Goal: Book appointment/travel/reservation

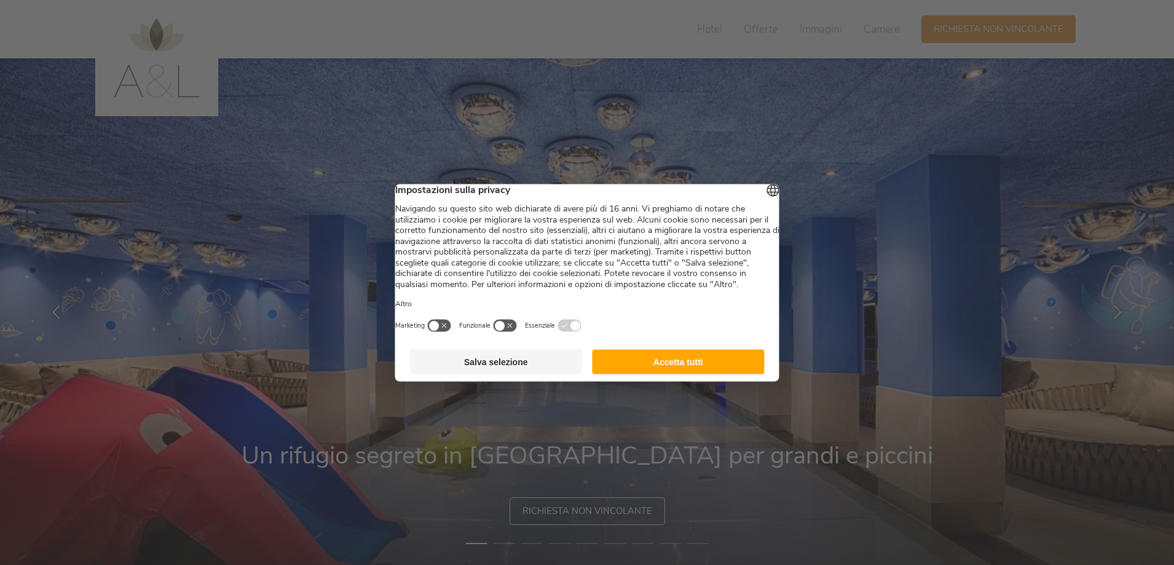
click at [633, 366] on button "Accetta tutti" at bounding box center [678, 361] width 173 height 25
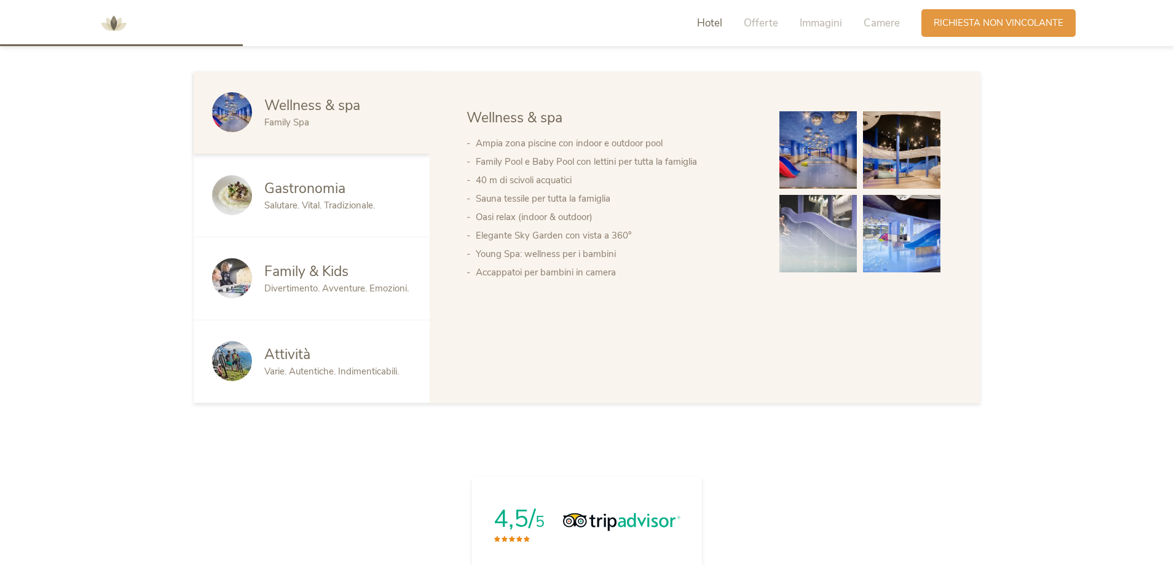
scroll to position [738, 0]
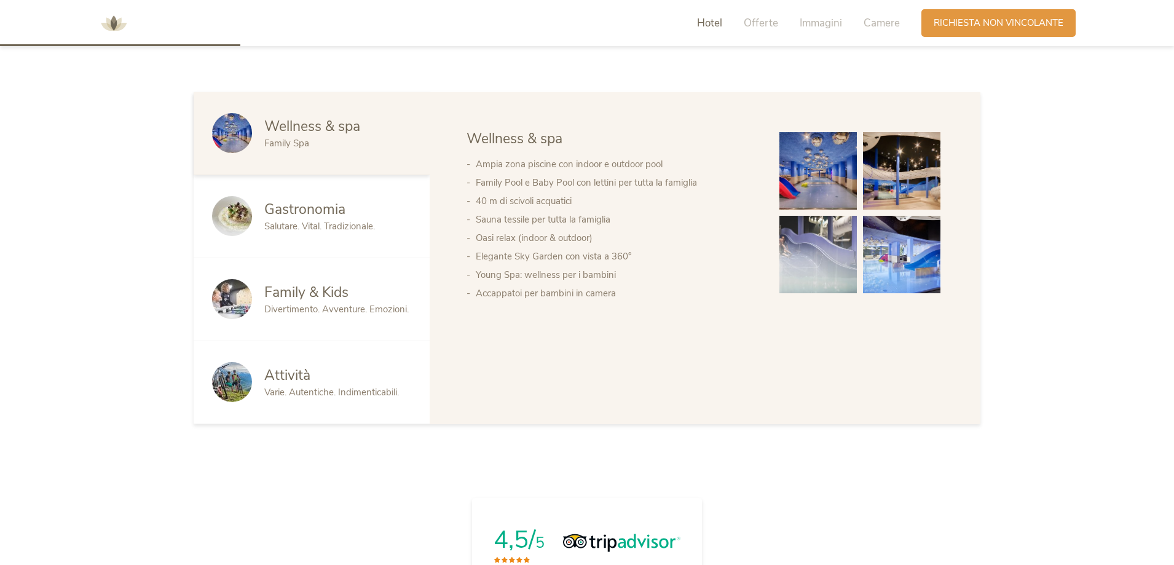
click at [283, 299] on span "Family & Kids" at bounding box center [306, 292] width 84 height 19
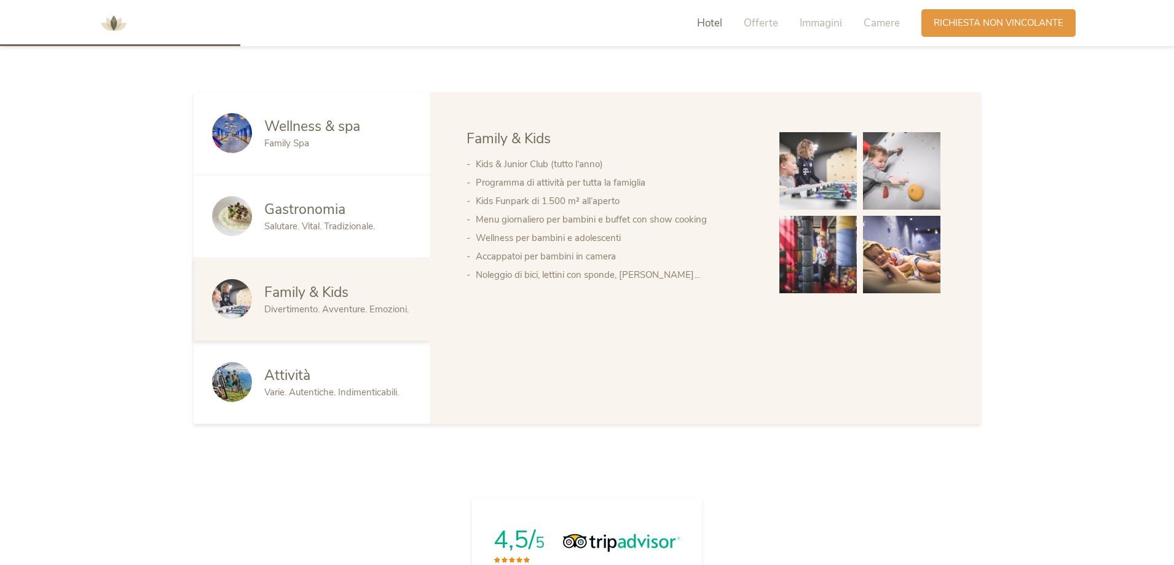
click at [800, 180] on img at bounding box center [818, 170] width 77 height 77
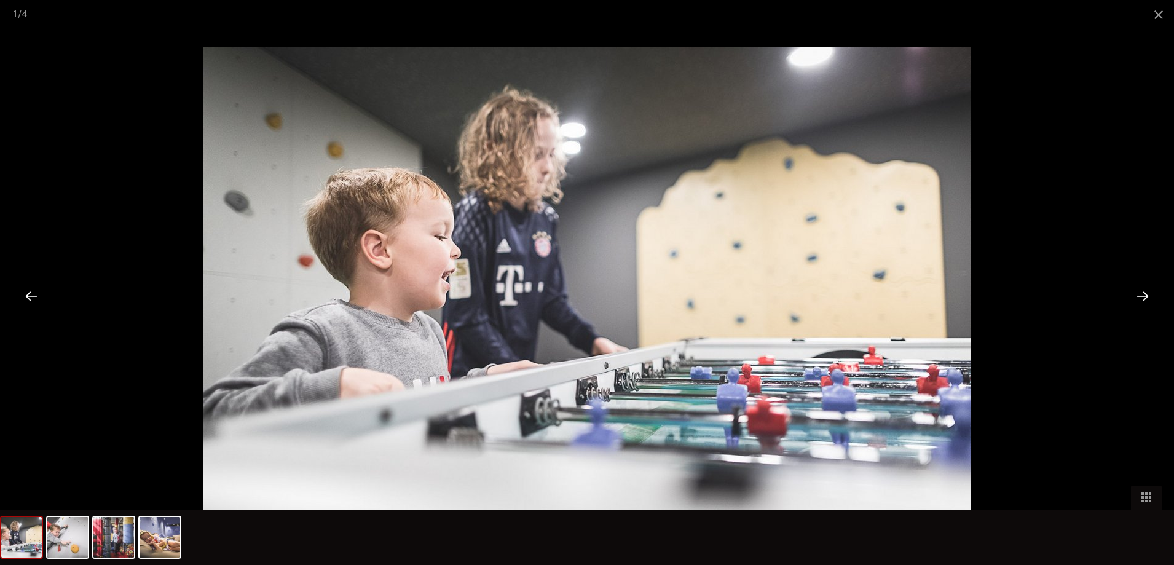
click at [1140, 299] on div at bounding box center [1143, 296] width 38 height 38
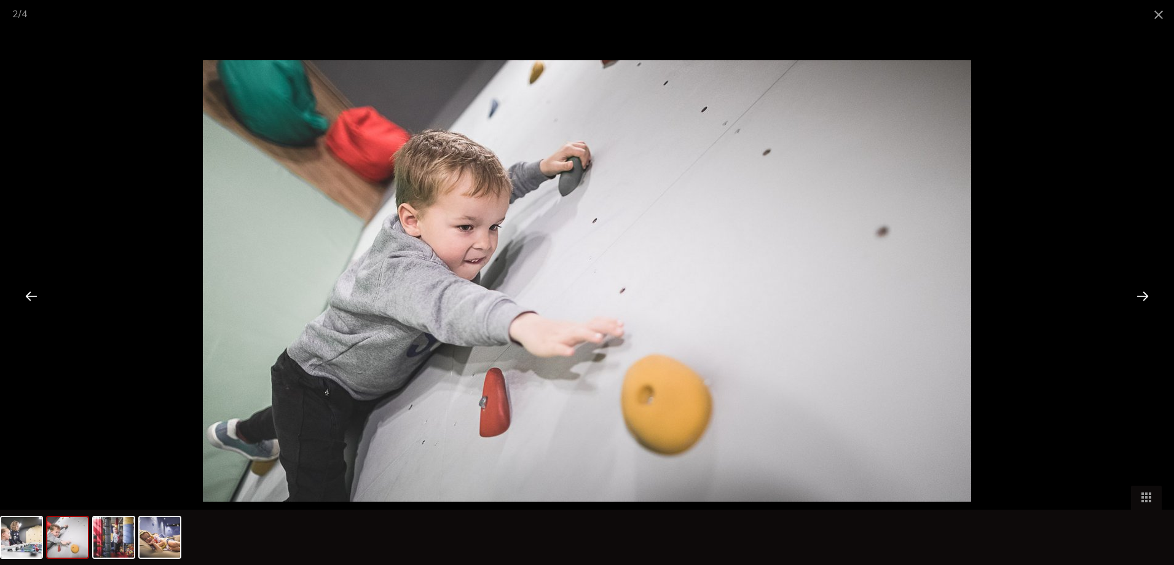
click at [1140, 299] on div at bounding box center [1143, 296] width 38 height 38
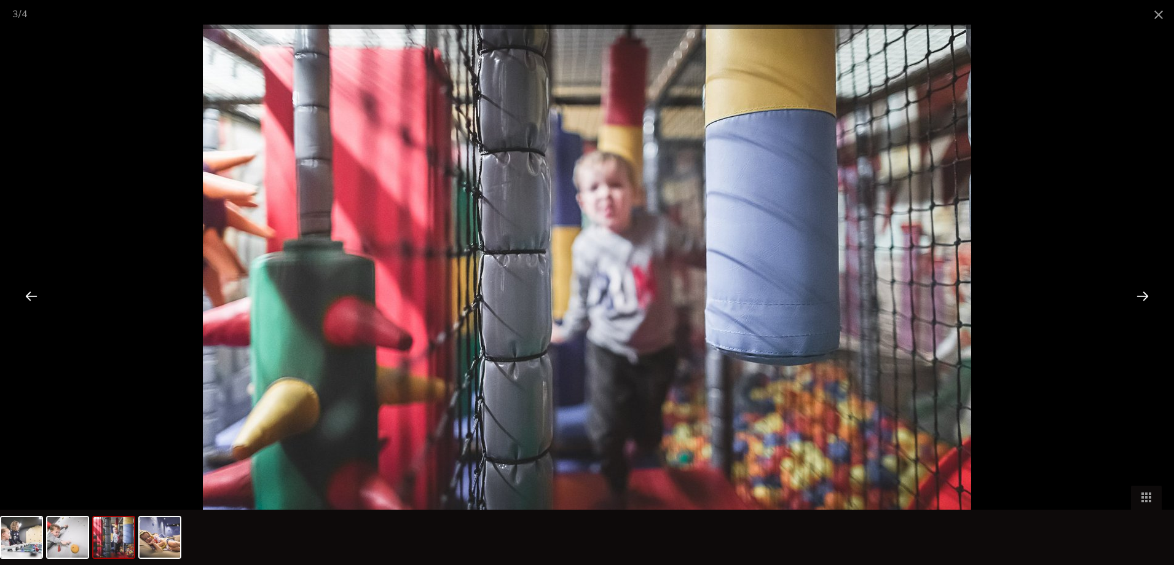
click at [1140, 299] on div at bounding box center [1143, 296] width 38 height 38
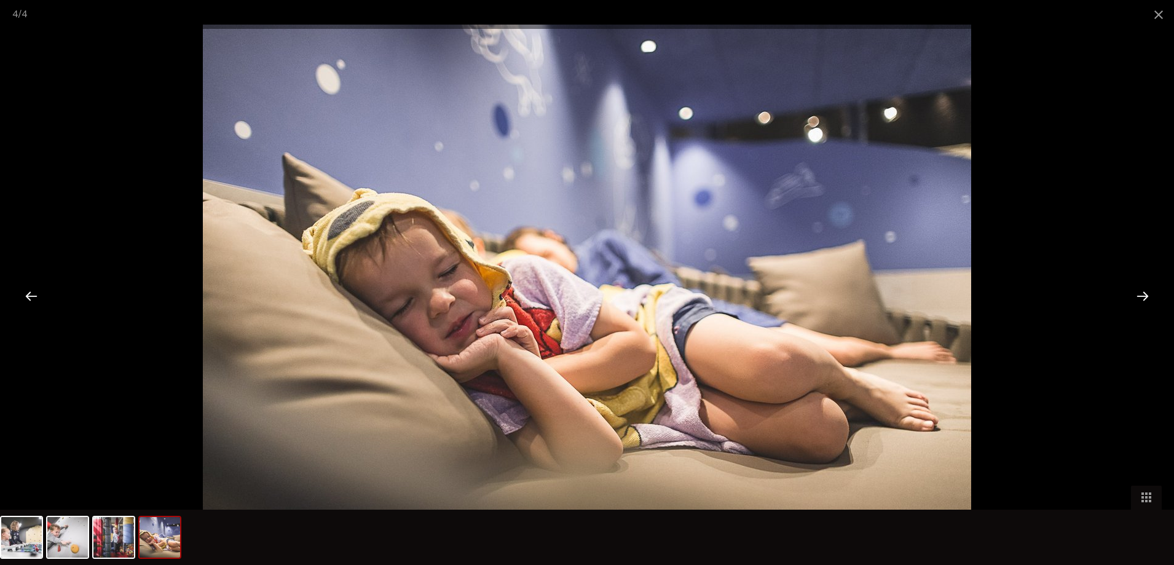
click at [1140, 298] on div at bounding box center [1143, 296] width 38 height 38
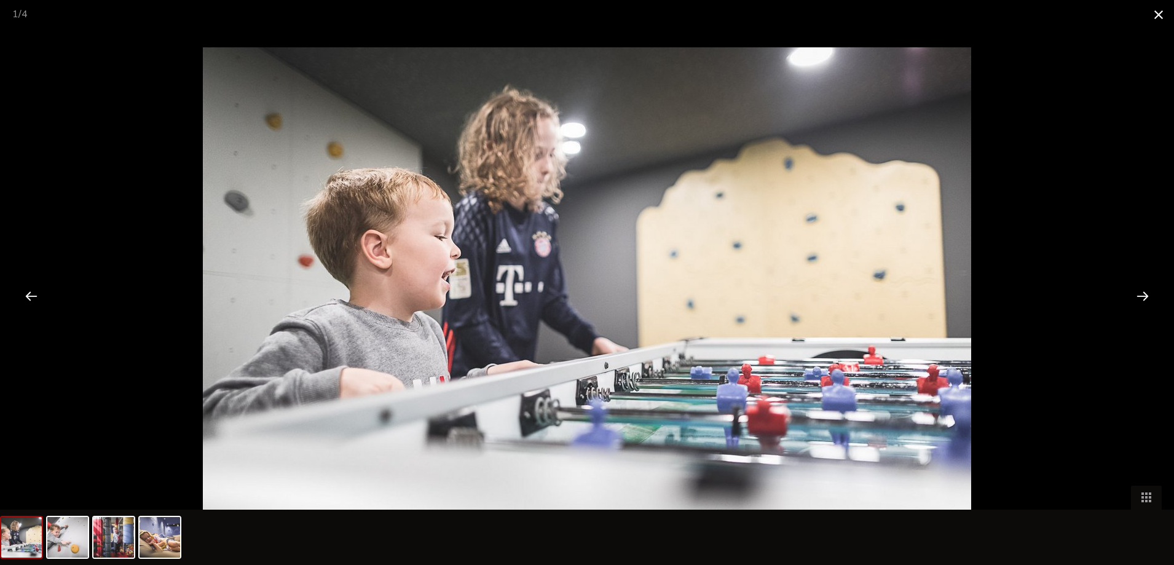
click at [1153, 20] on span at bounding box center [1159, 14] width 31 height 29
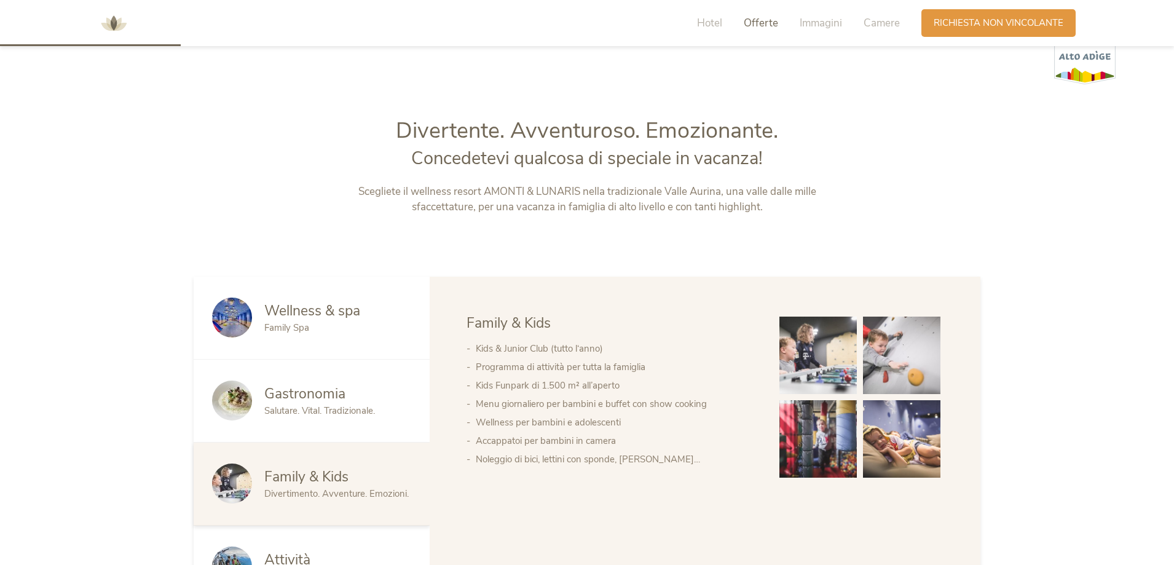
click at [759, 30] on span "Offerte" at bounding box center [761, 23] width 34 height 14
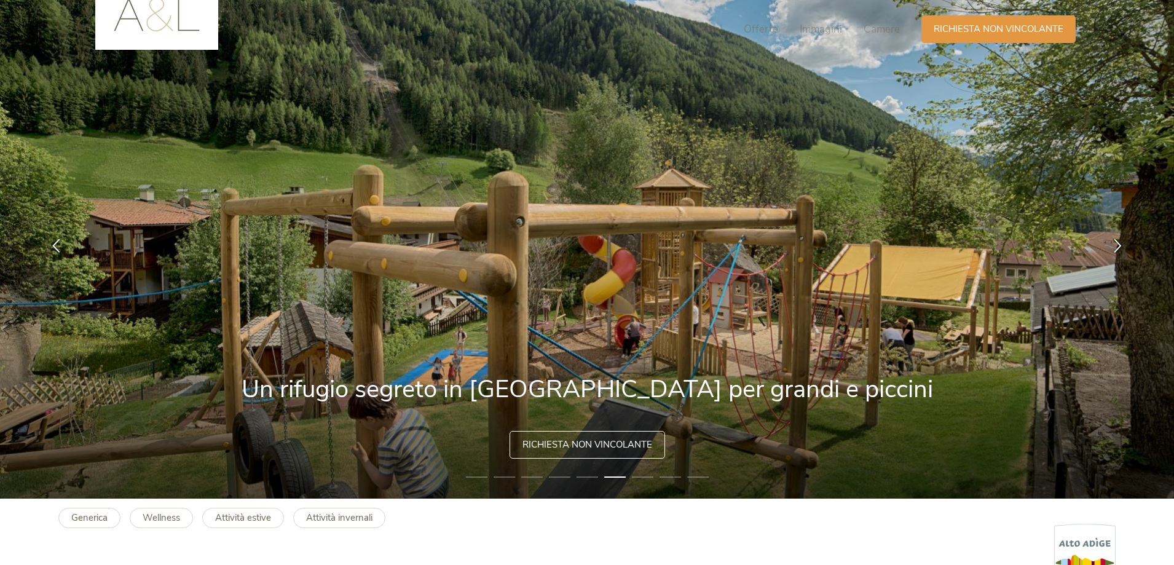
scroll to position [0, 0]
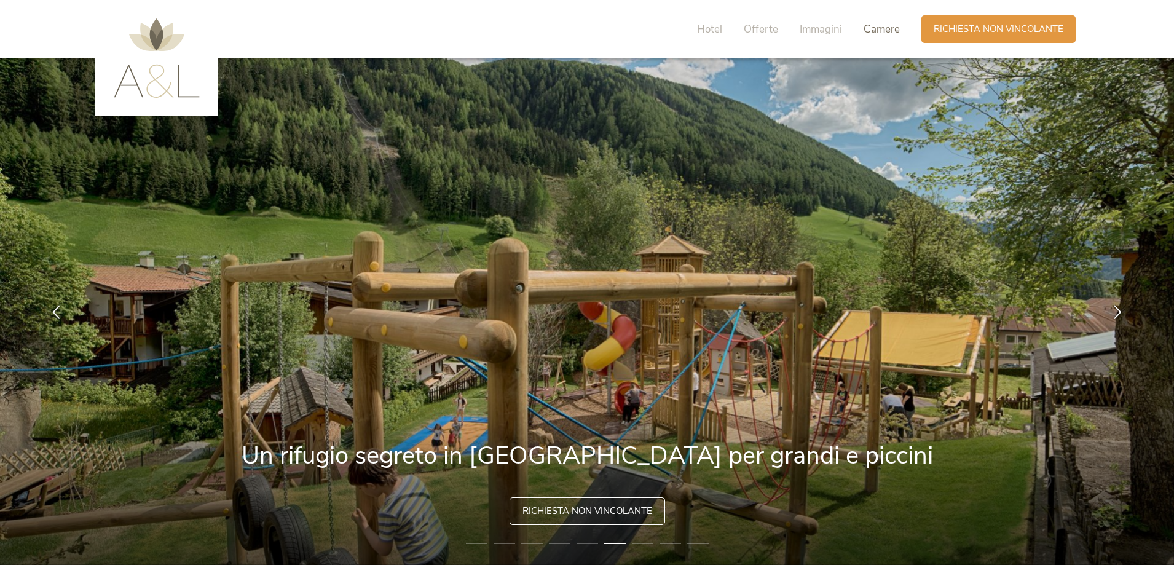
click at [883, 31] on span "Camere" at bounding box center [882, 29] width 36 height 14
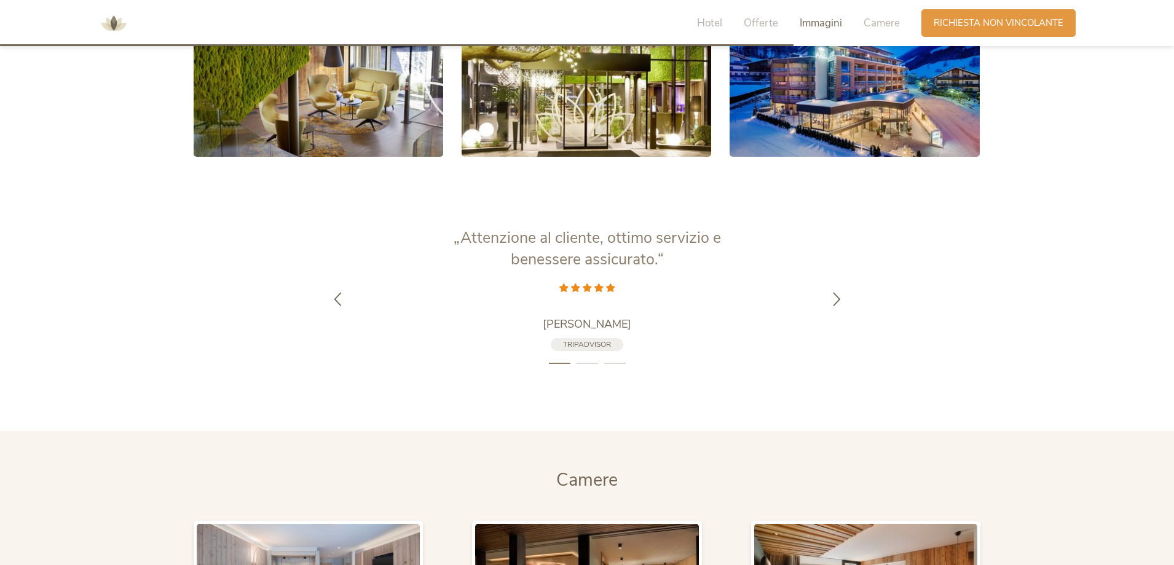
scroll to position [2435, 0]
